Goal: Find specific page/section: Find specific page/section

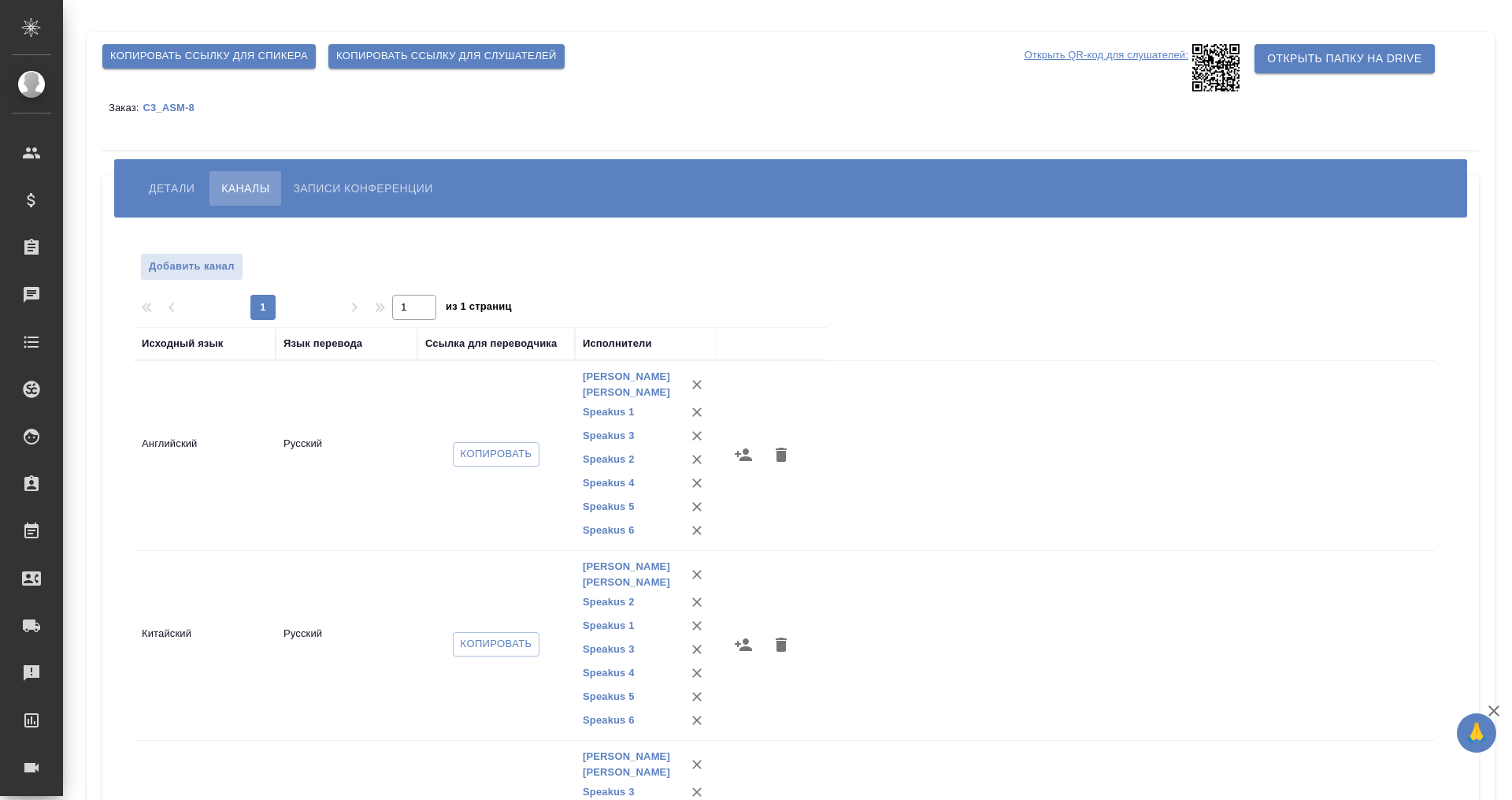
click at [161, 184] on span "Детали" at bounding box center [171, 188] width 46 height 19
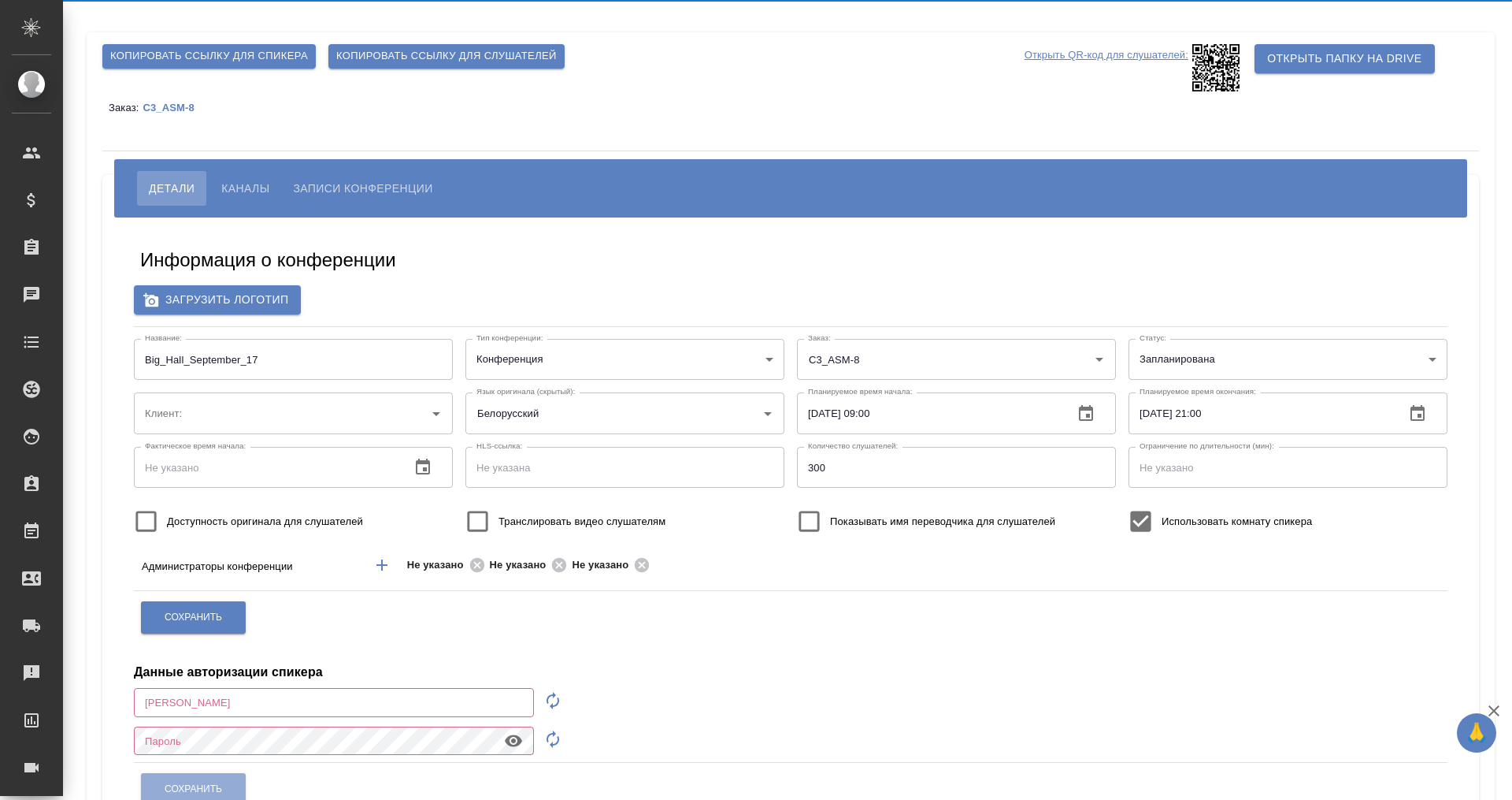
type input "[PERSON_NAME][EMAIL_ADDRESS][DOMAIN_NAME]"
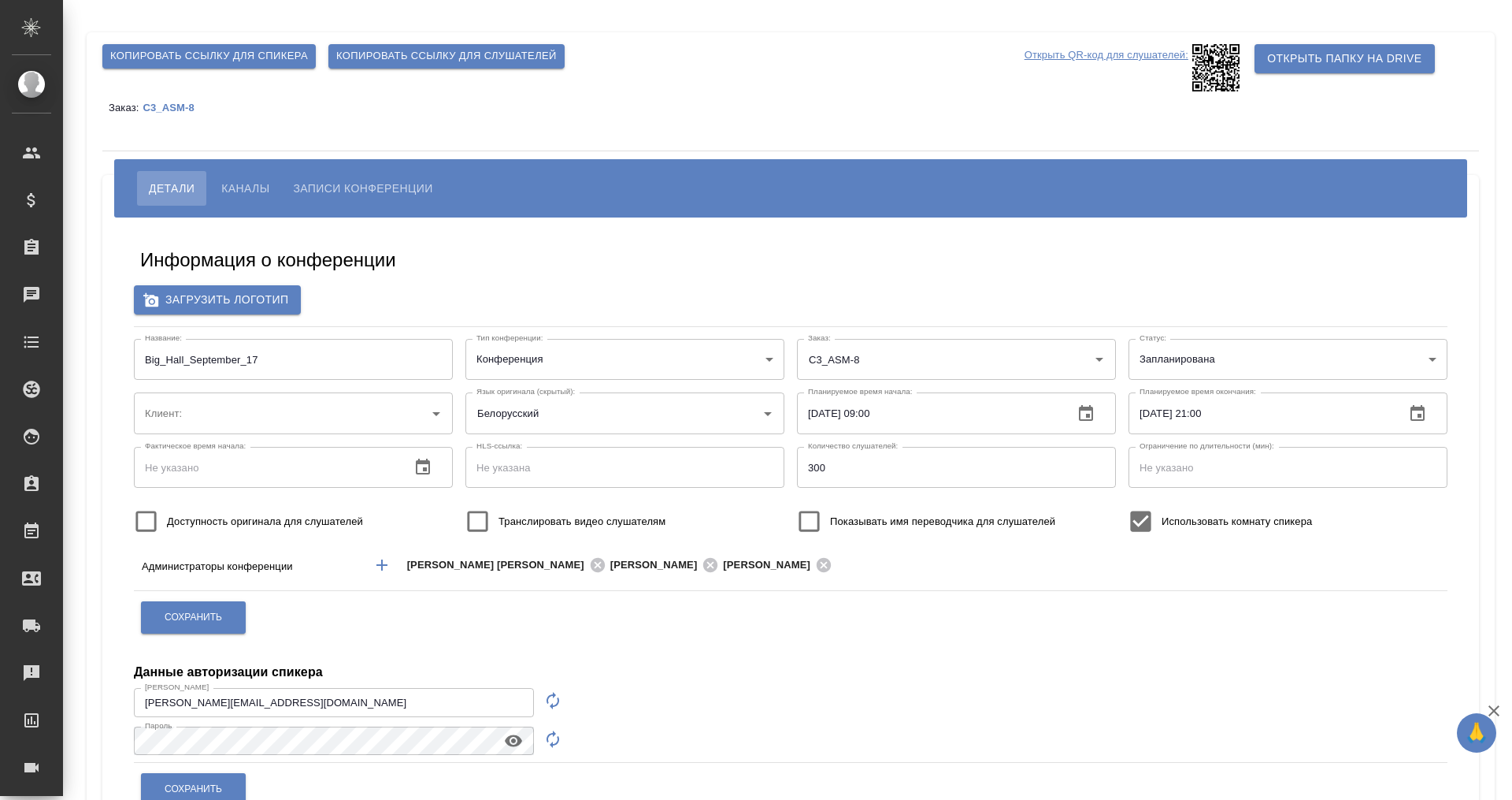
type input "ООО «Агентство стратегического маркетинга»"
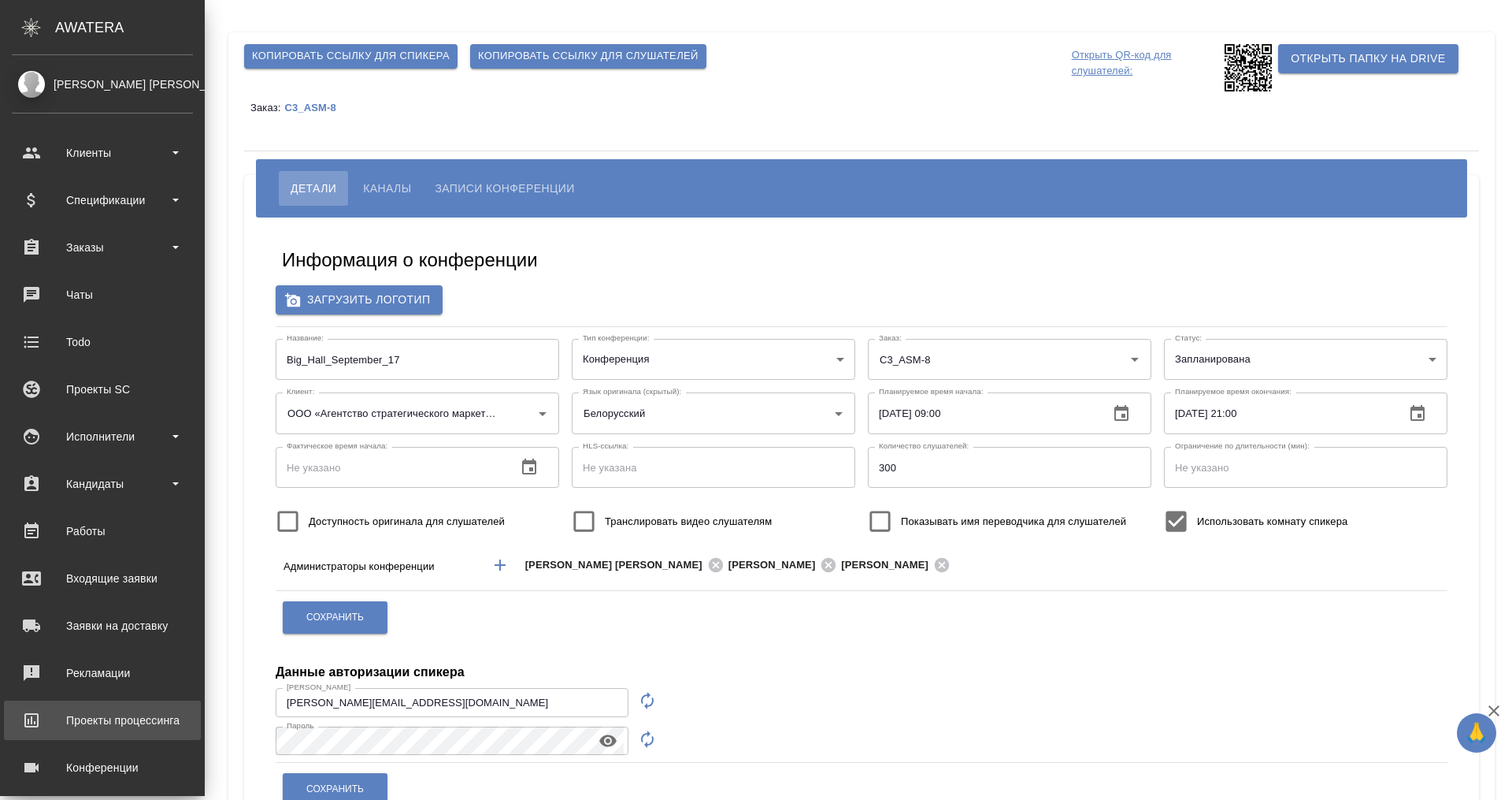
scroll to position [63, 0]
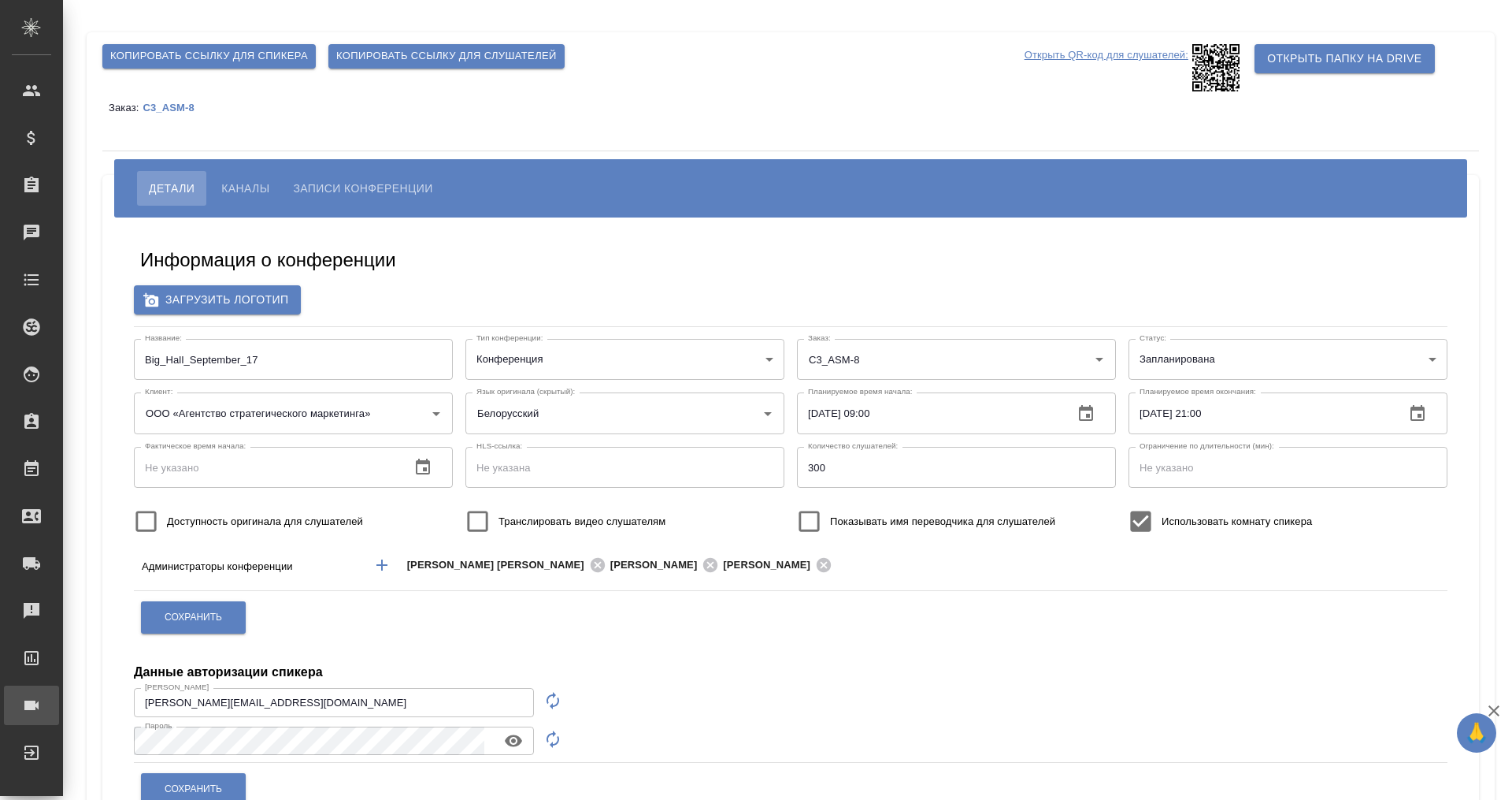
click at [31, 708] on div "Конференции" at bounding box center [11, 705] width 39 height 23
